Goal: Complete application form: Complete application form

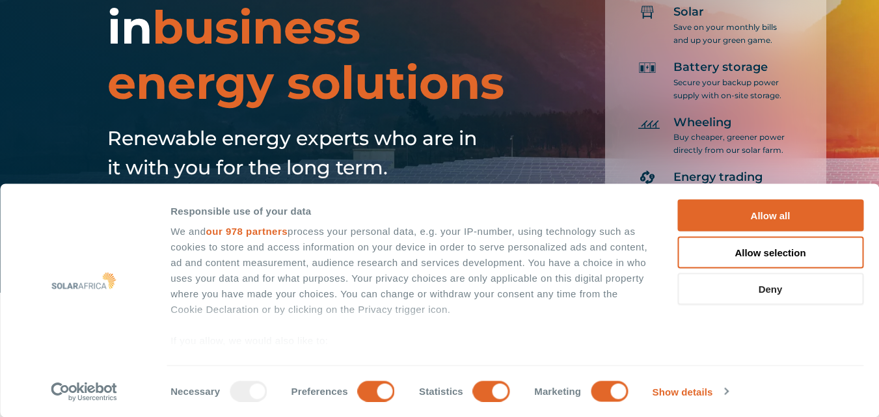
click at [758, 289] on button "Deny" at bounding box center [770, 289] width 186 height 32
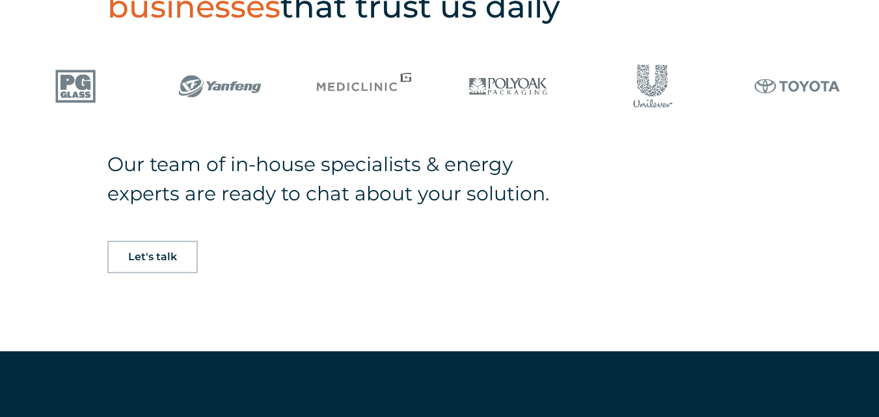
scroll to position [876, 0]
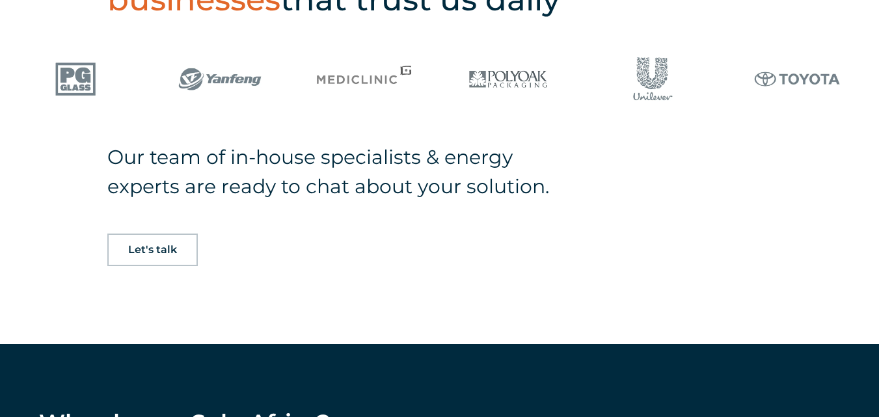
click at [170, 245] on span "Let's talk" at bounding box center [152, 250] width 49 height 10
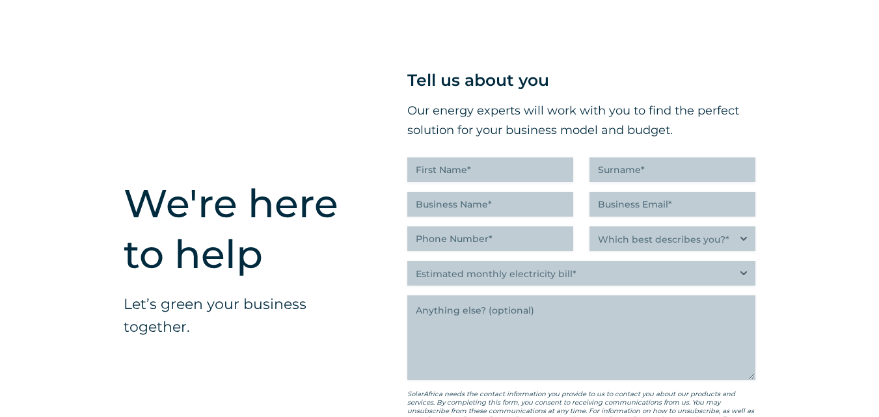
scroll to position [3193, 0]
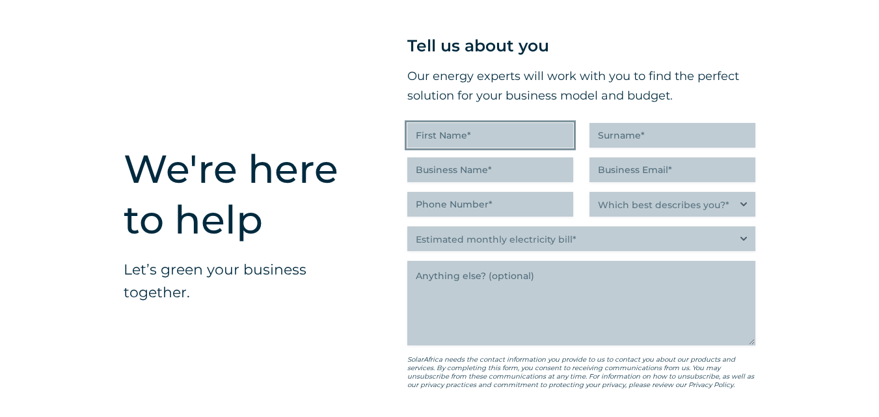
click at [448, 144] on input "First Name (Required)" at bounding box center [490, 135] width 166 height 25
type input "Baleseng"
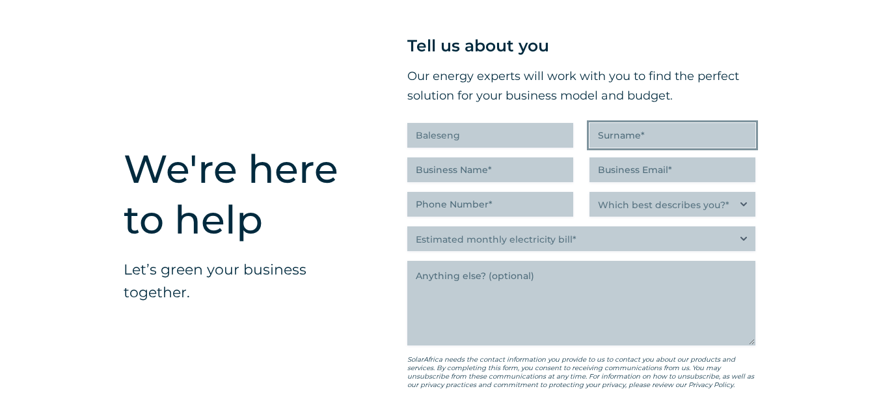
type input "Nkotsoe"
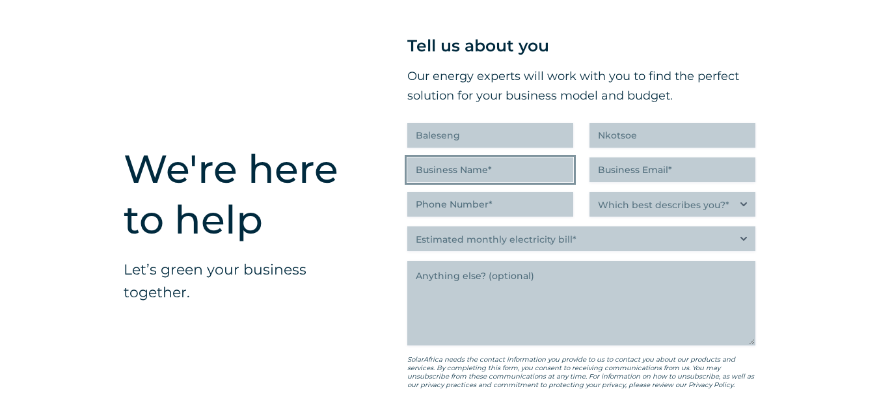
type input "Dankie Memba Projects (Pty) Ltd"
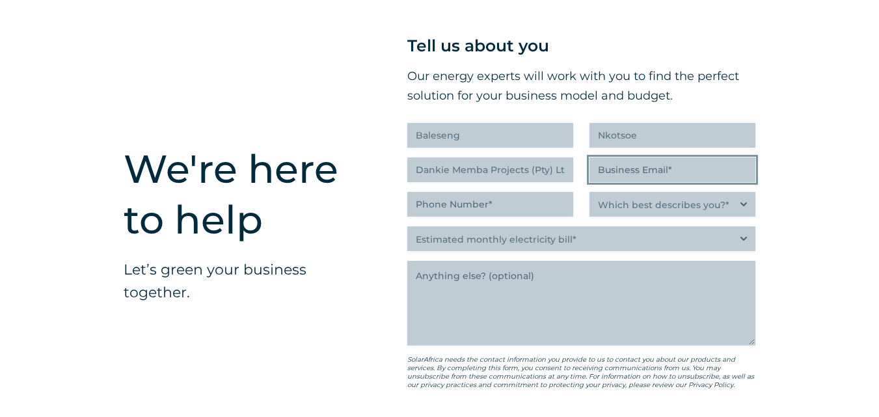
type input "[EMAIL_ADDRESS][DOMAIN_NAME]"
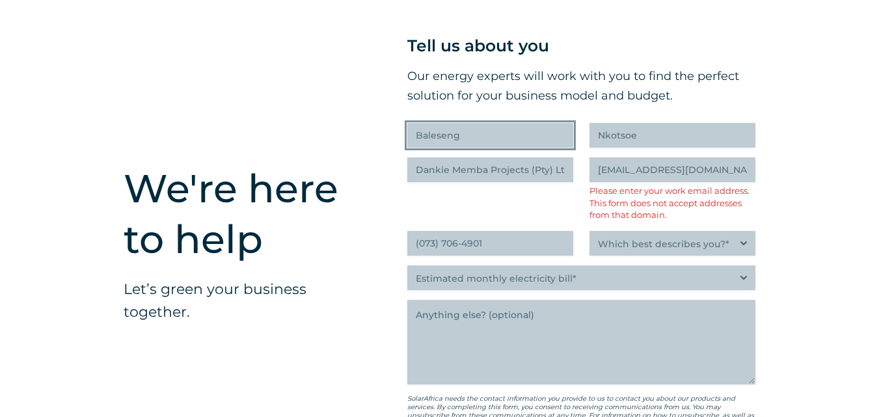
scroll to position [3213, 0]
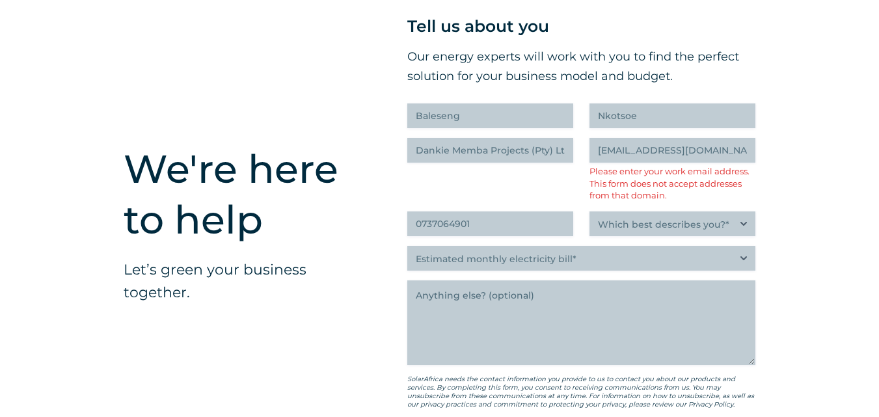
type input "(073) 706-4901"
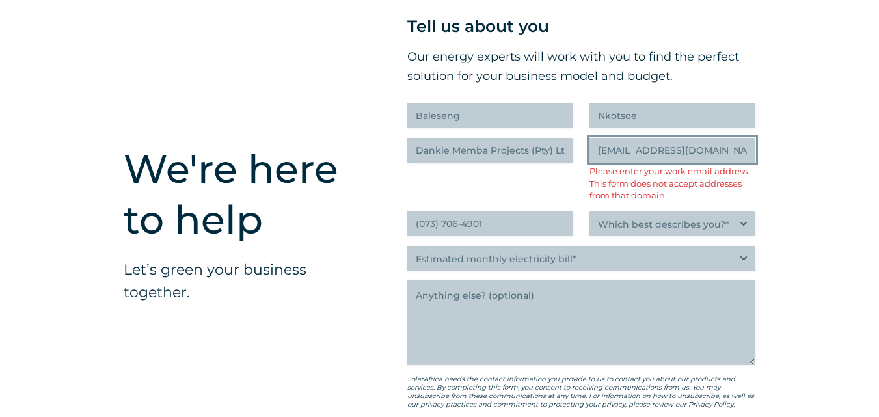
drag, startPoint x: 704, startPoint y: 152, endPoint x: 533, endPoint y: 182, distance: 173.7
click at [533, 182] on div "Tell us about you Our energy experts will work with you to find the perfect sol…" at bounding box center [581, 245] width 348 height 464
drag, startPoint x: 714, startPoint y: 157, endPoint x: 650, endPoint y: 157, distance: 63.1
click at [650, 157] on input "[EMAIL_ADDRESS][DOMAIN_NAME]" at bounding box center [672, 150] width 166 height 25
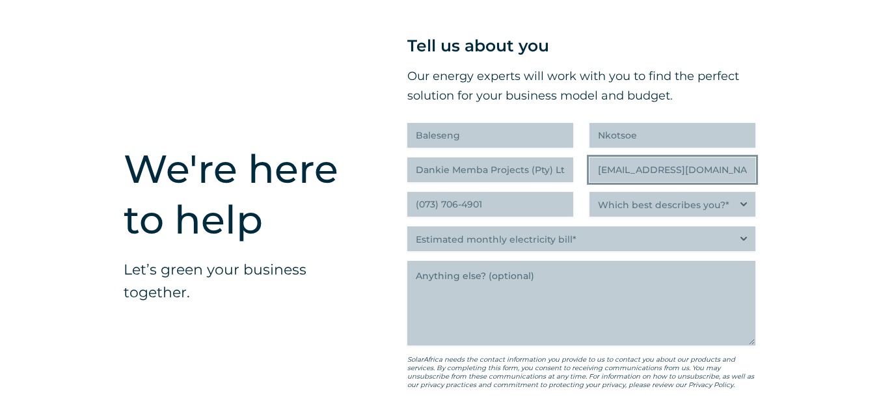
drag, startPoint x: 698, startPoint y: 176, endPoint x: 650, endPoint y: 179, distance: 48.2
click at [650, 179] on input "[EMAIL_ADDRESS][DOMAIN_NAME]" at bounding box center [672, 169] width 166 height 25
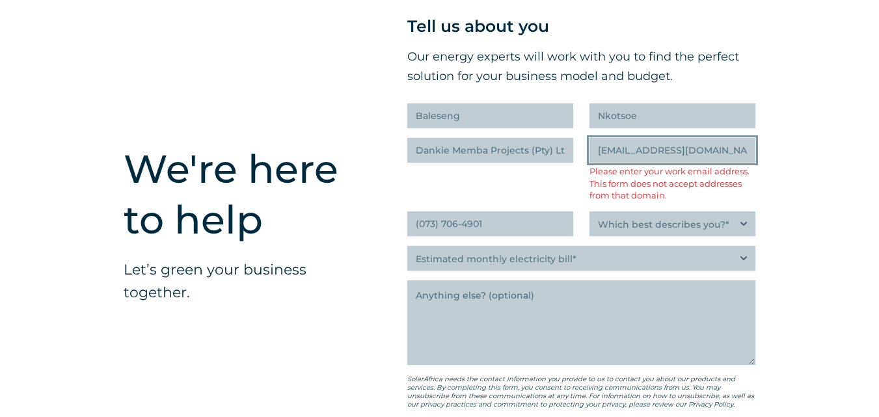
drag, startPoint x: 702, startPoint y: 154, endPoint x: 565, endPoint y: 154, distance: 136.6
click at [565, 154] on div "Tell us about you Our energy experts will work with you to find the perfect sol…" at bounding box center [581, 245] width 348 height 464
type input "[EMAIL_ADDRESS][DOMAIN_NAME]"
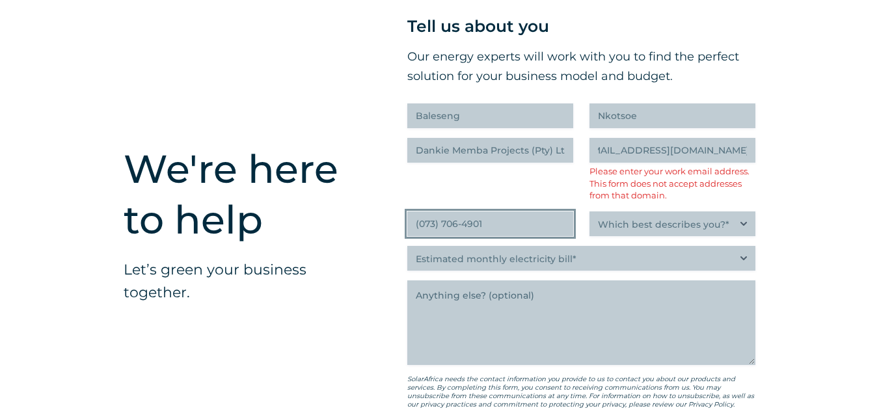
scroll to position [0, 0]
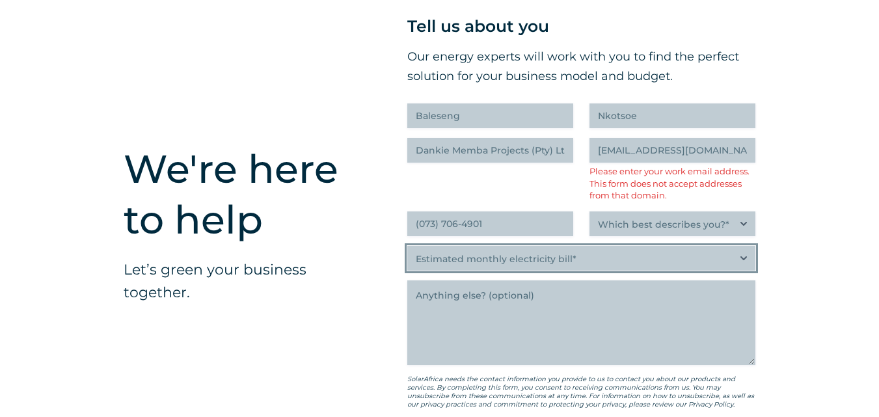
click at [738, 263] on select "Estimated monthly electricity bill* Less than R500K More than R500K" at bounding box center [581, 258] width 348 height 25
select select "Less than R500K"
click at [407, 248] on select "Estimated monthly electricity bill* Less than R500K More than R500K" at bounding box center [581, 258] width 348 height 25
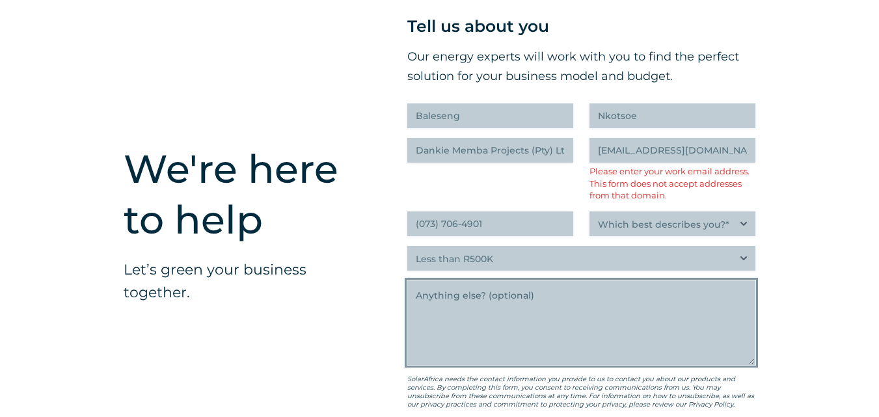
click at [459, 298] on textarea "Anything else" at bounding box center [581, 322] width 348 height 85
paste textarea "Kindly help the municipality with a quotation of supply and installation of sol…"
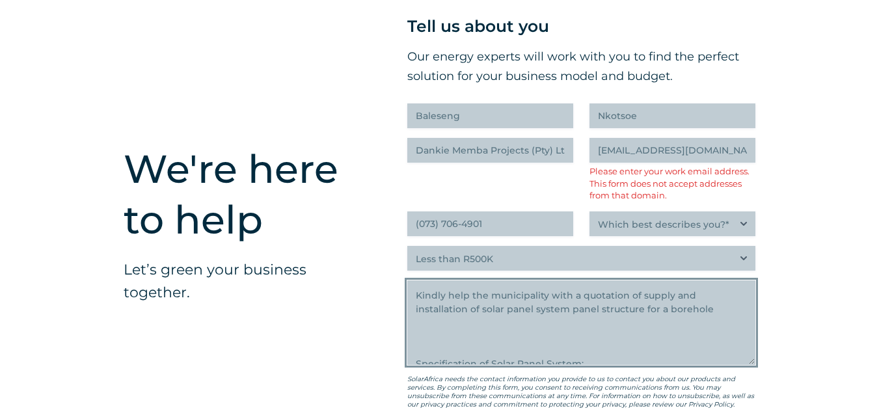
drag, startPoint x: 546, startPoint y: 297, endPoint x: 487, endPoint y: 299, distance: 58.6
click at [487, 299] on textarea "Kindly help the municipality with a quotation of supply and installation of sol…" at bounding box center [581, 322] width 348 height 85
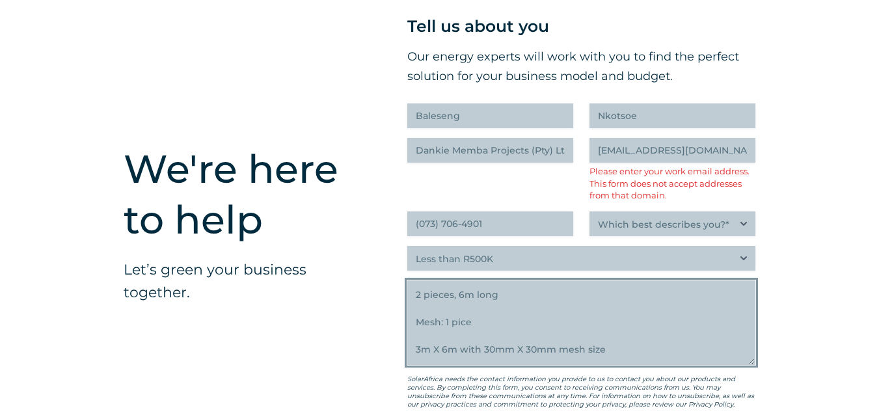
scroll to position [399, 0]
click at [460, 325] on textarea "Kindly help the with a quotation of supply and installation of solar panel syst…" at bounding box center [581, 322] width 348 height 85
click at [489, 327] on textarea "Kindly help the with a quotation of supply and installation of solar panel syst…" at bounding box center [581, 322] width 348 height 85
click at [481, 316] on textarea "Kindly help the with a quotation of supply and installation of solar panel syst…" at bounding box center [581, 322] width 348 height 85
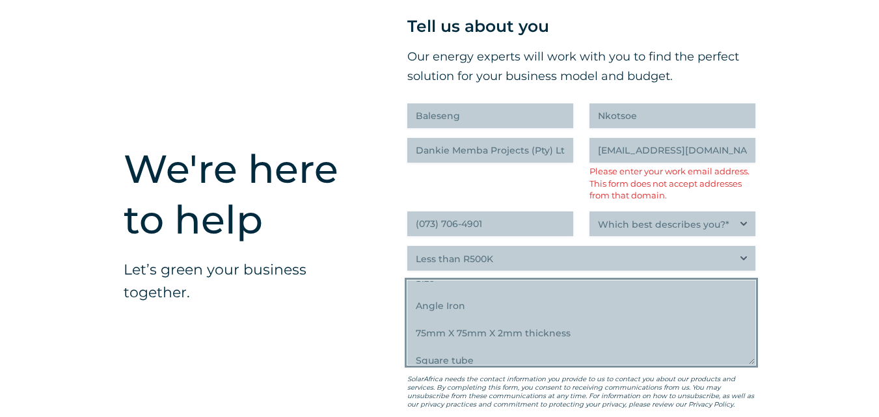
click at [471, 311] on textarea "Kindly help the with a quotation of supply and installation of solar panel syst…" at bounding box center [581, 322] width 348 height 85
click at [479, 336] on textarea "Kindly help the with a quotation of supply and installation of solar panel syst…" at bounding box center [581, 322] width 348 height 85
drag, startPoint x: 437, startPoint y: 320, endPoint x: 414, endPoint y: 321, distance: 22.8
click at [414, 321] on textarea "Kindly help the with a quotation of supply and installation of solar panel syst…" at bounding box center [581, 322] width 348 height 85
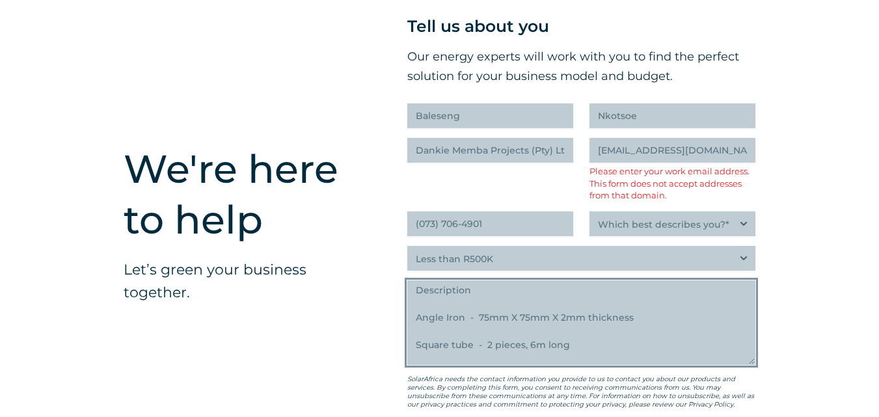
click at [488, 300] on textarea "Kindly help the with a quotation of supply and installation of solar panel syst…" at bounding box center [581, 322] width 348 height 85
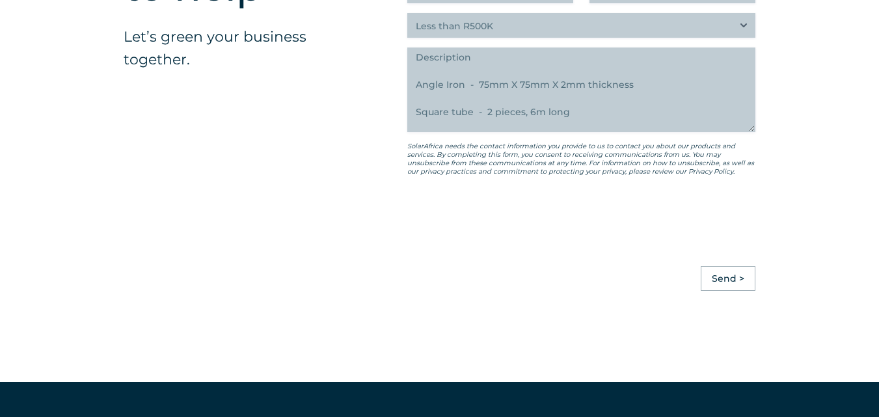
scroll to position [3457, 0]
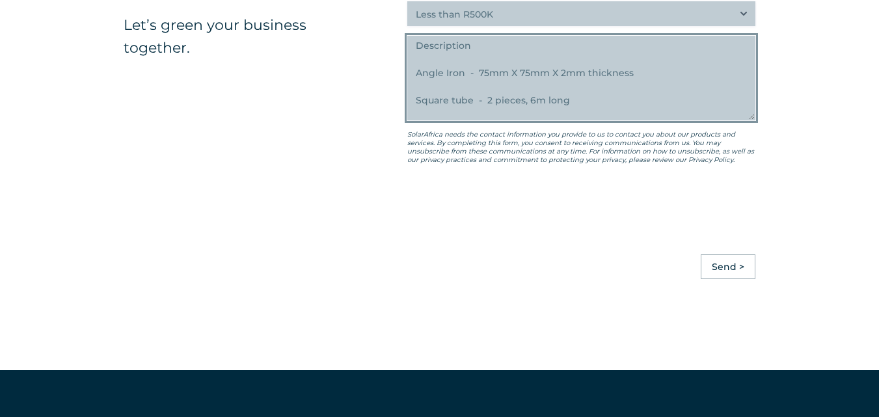
click at [488, 47] on textarea "Kindly help the with a quotation of supply and installation of solar panel syst…" at bounding box center [581, 78] width 348 height 85
paste textarea "Size"
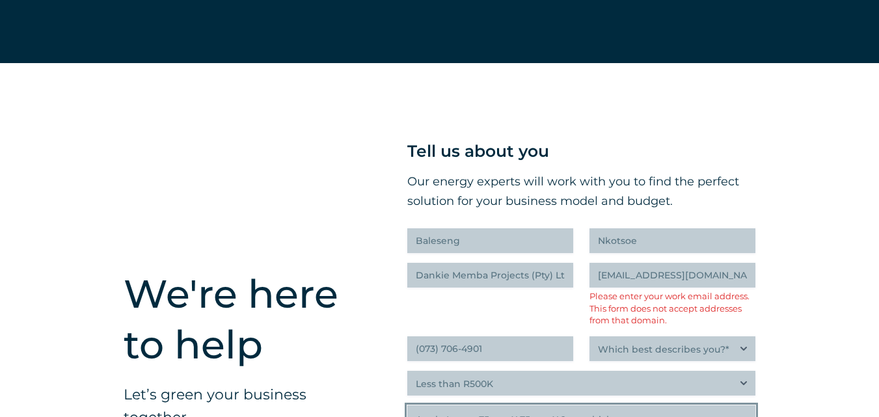
scroll to position [3109, 0]
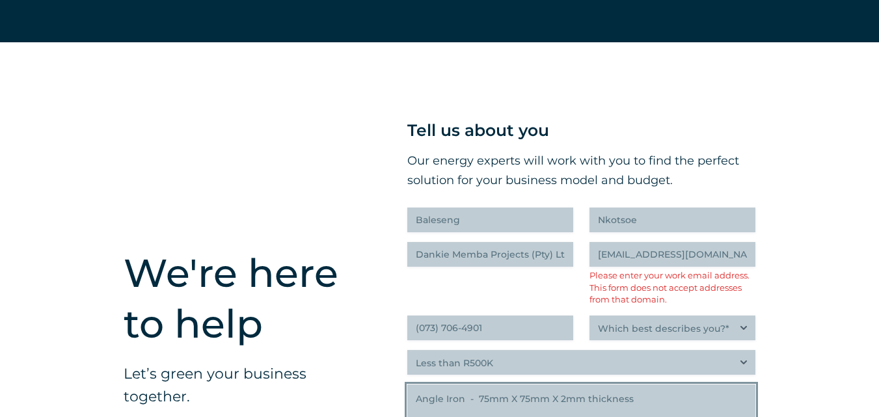
type textarea "Kindly help the with a quotation of supply and installation of solar panel syst…"
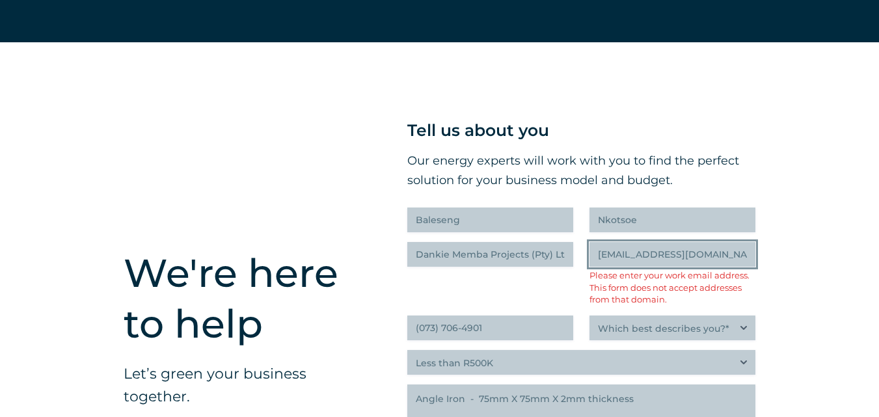
click at [737, 260] on input "[EMAIL_ADDRESS][DOMAIN_NAME]" at bounding box center [672, 254] width 166 height 25
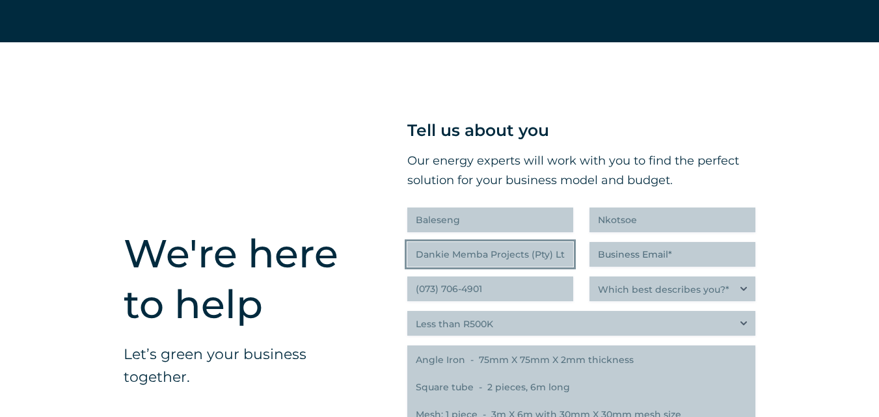
click at [524, 260] on input "Dankie Memba Projects (Pty) Ltd" at bounding box center [490, 254] width 166 height 25
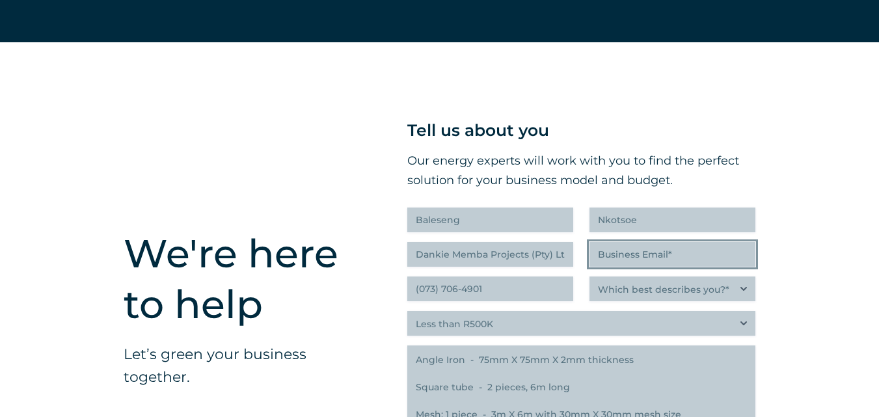
click at [621, 254] on input "Business Email (Required)" at bounding box center [672, 254] width 166 height 25
type input "[EMAIL_ADDRESS][DOMAIN_NAME]"
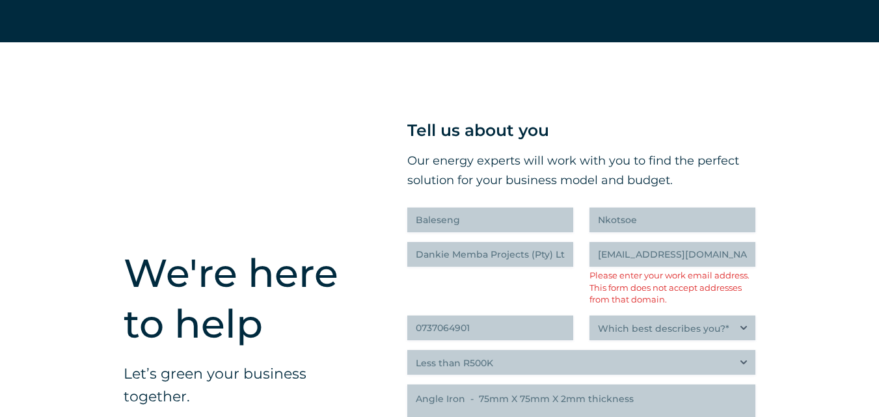
type input "(073) 706-4901"
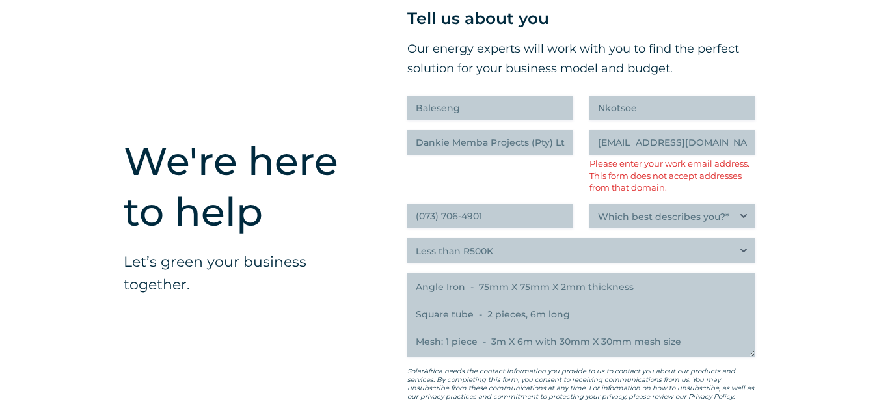
scroll to position [3437, 0]
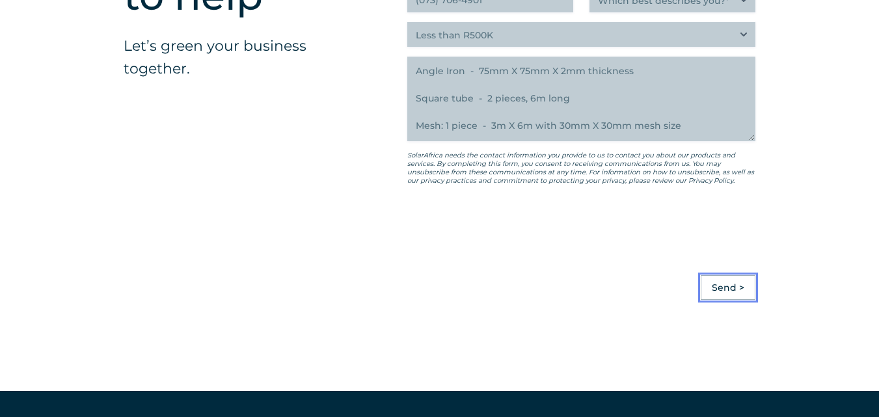
click at [722, 291] on input "Send >" at bounding box center [728, 287] width 55 height 25
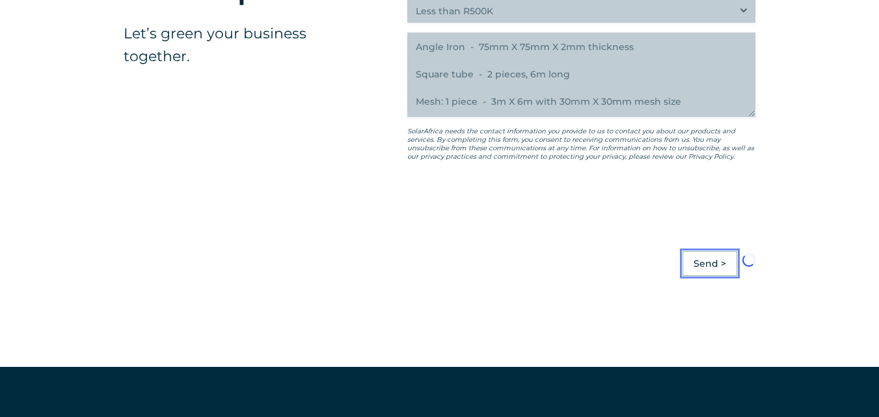
scroll to position [3424, 0]
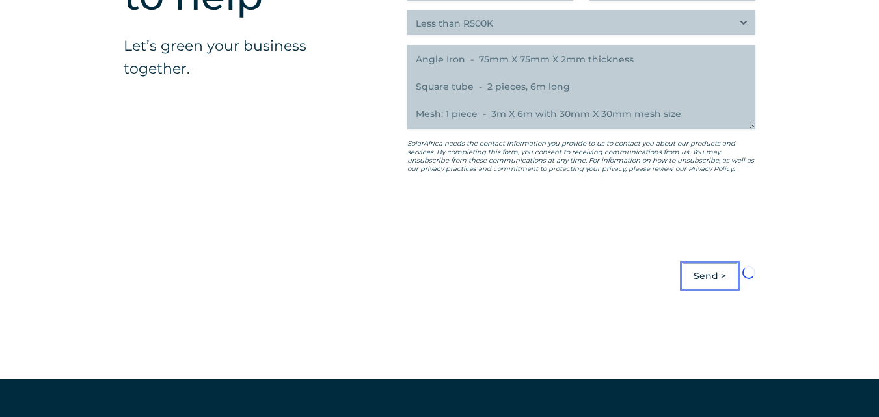
click at [703, 280] on input "Send >" at bounding box center [709, 275] width 55 height 25
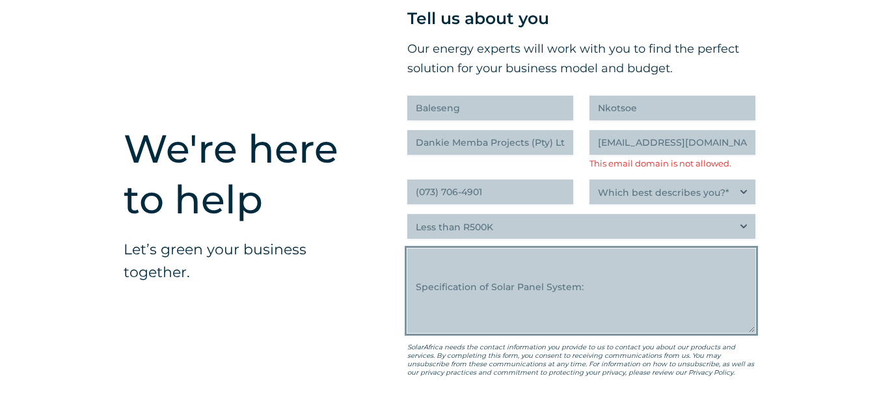
scroll to position [0, 0]
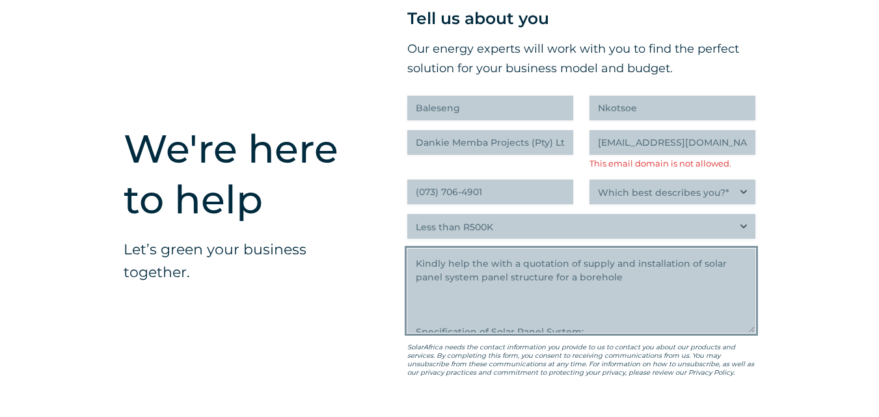
drag, startPoint x: 686, startPoint y: 278, endPoint x: 399, endPoint y: 271, distance: 286.9
click at [399, 271] on div "" (Required) " indicates required fields Tell us about you Our energy experts w…" at bounding box center [581, 236] width 426 height 613
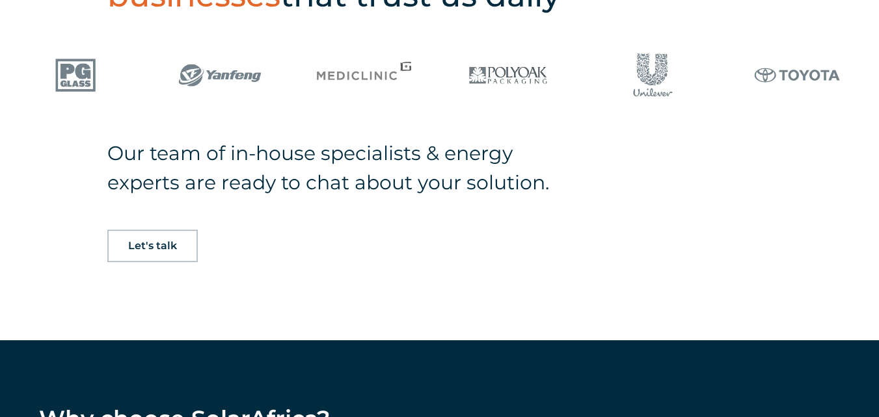
scroll to position [876, 0]
